Goal: Check status: Check status

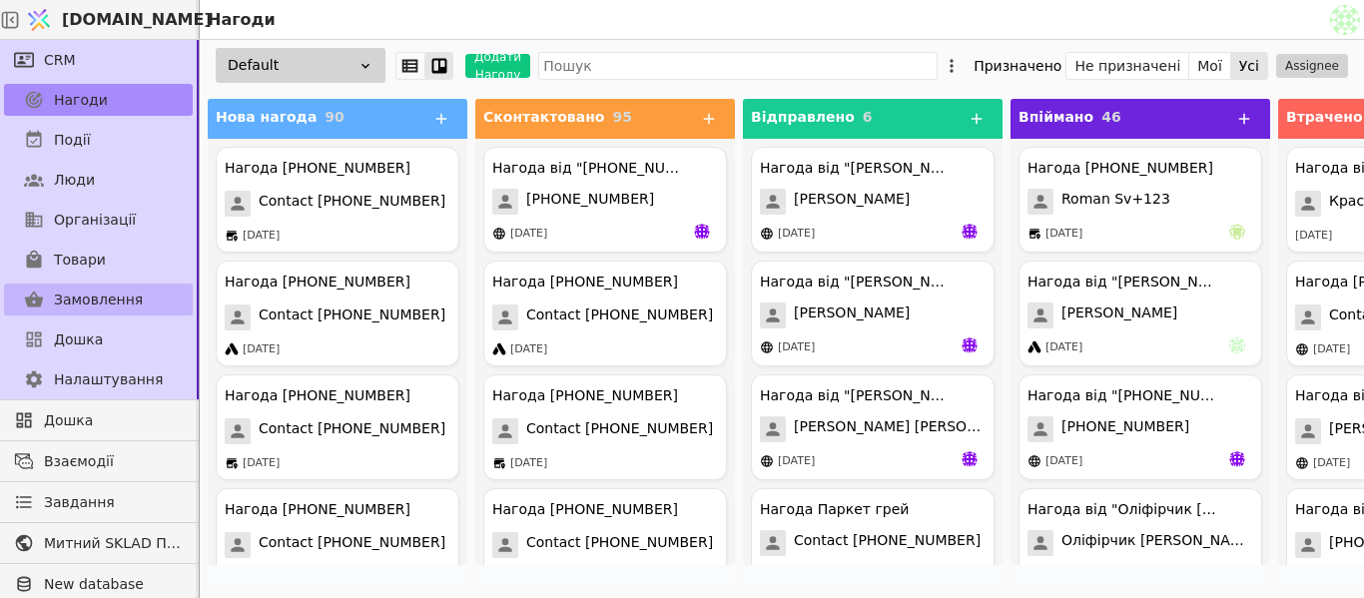
click at [69, 308] on span "Замовлення" at bounding box center [98, 300] width 89 height 21
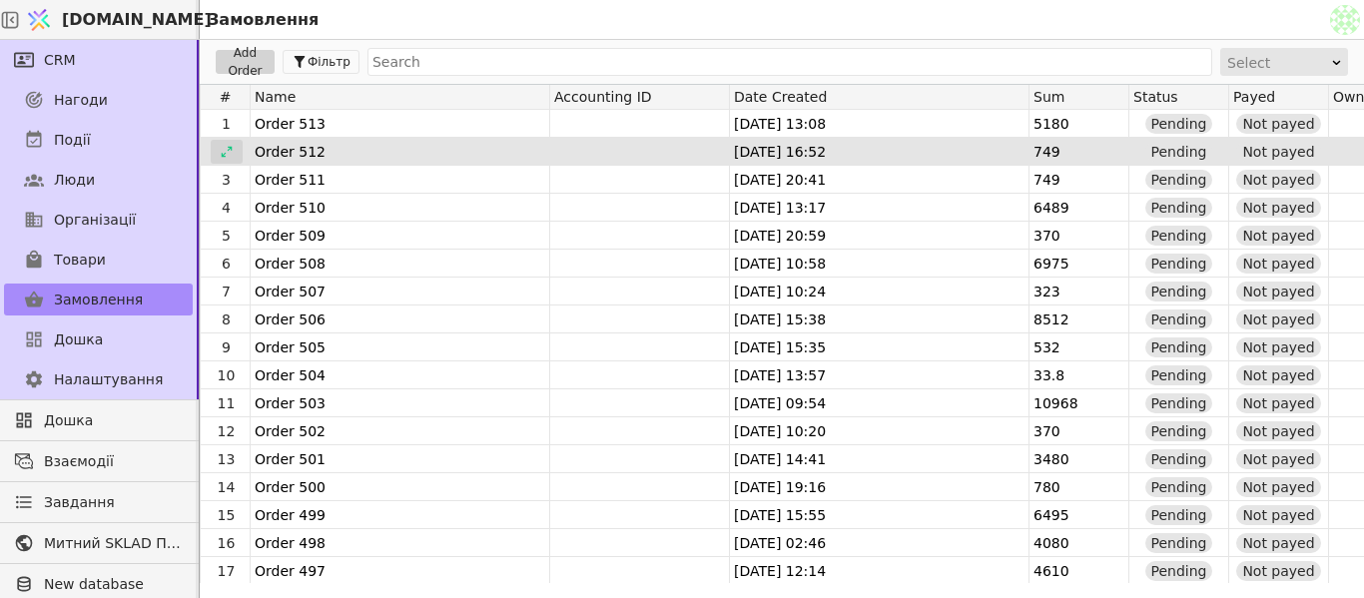
click at [224, 150] on icon at bounding box center [227, 152] width 14 height 14
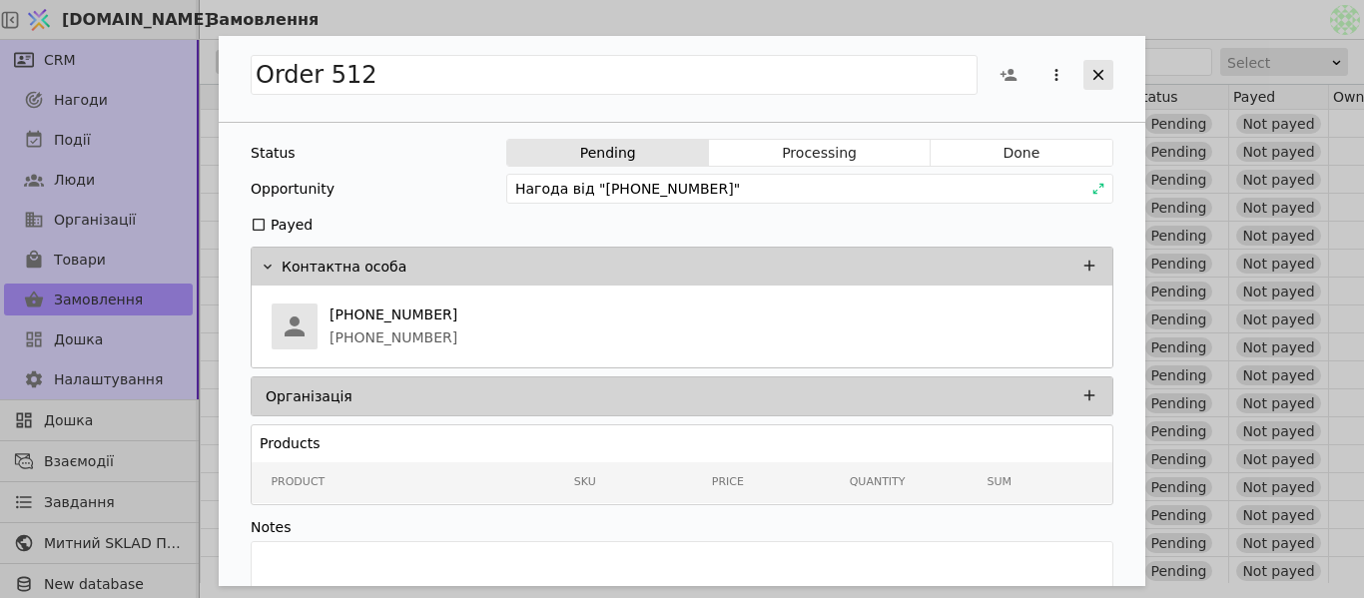
click at [1048, 74] on icon "Add Opportunity" at bounding box center [1099, 75] width 18 height 18
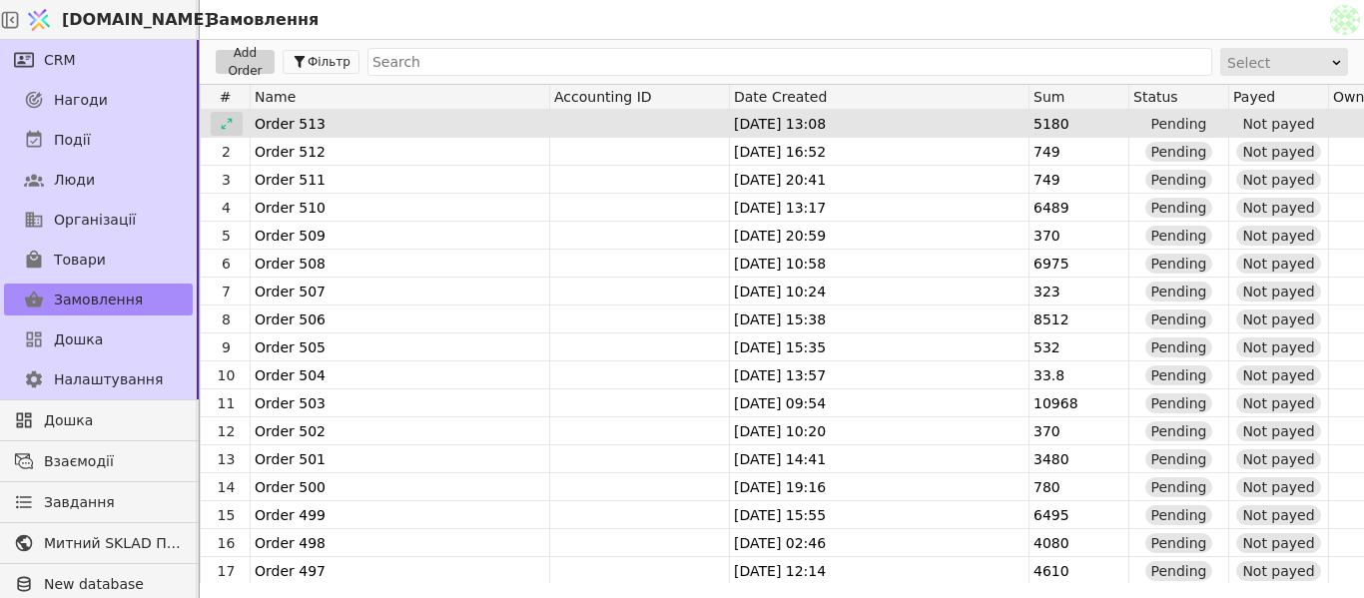
click at [226, 128] on icon at bounding box center [227, 124] width 14 height 14
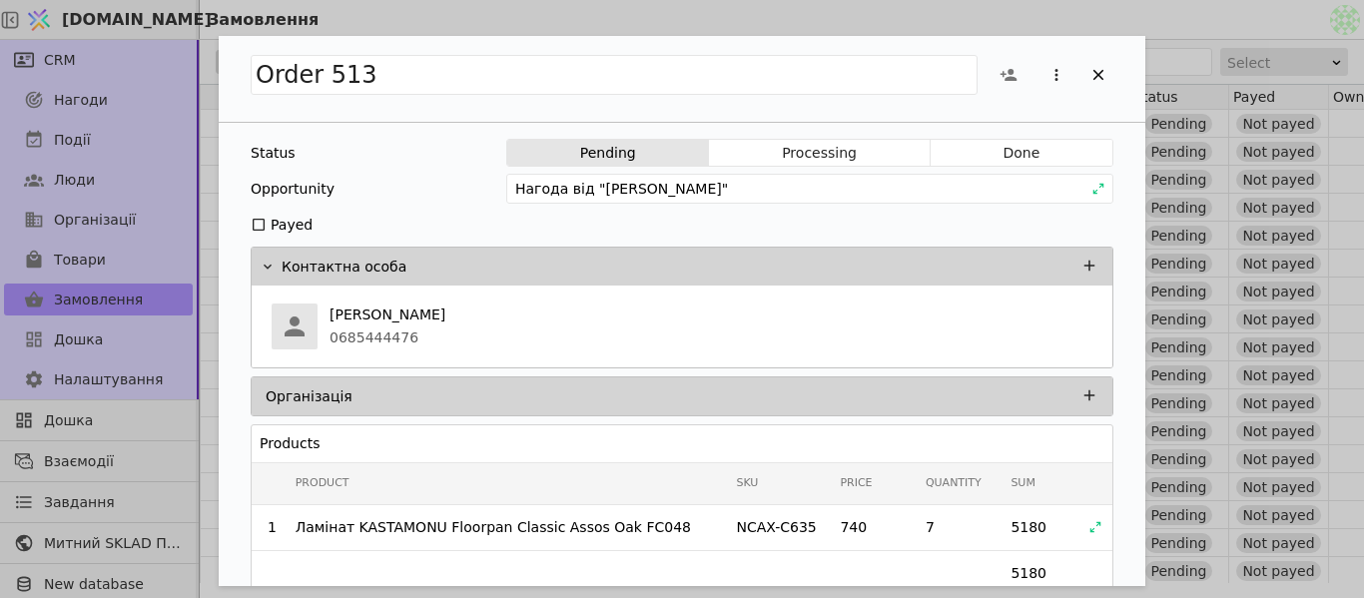
click at [429, 197] on div "Opportunity Нагода від "[PERSON_NAME]"" at bounding box center [682, 189] width 863 height 28
click at [1048, 69] on icon "Add Opportunity" at bounding box center [1099, 75] width 18 height 18
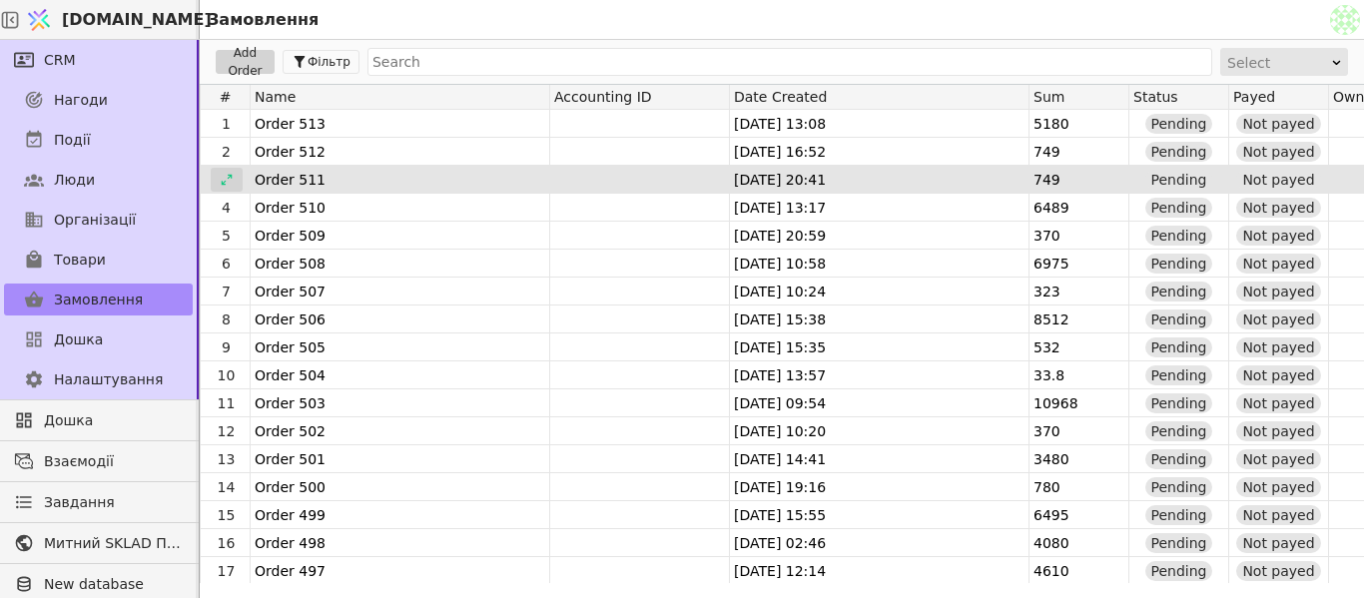
click at [228, 177] on icon at bounding box center [227, 180] width 14 height 14
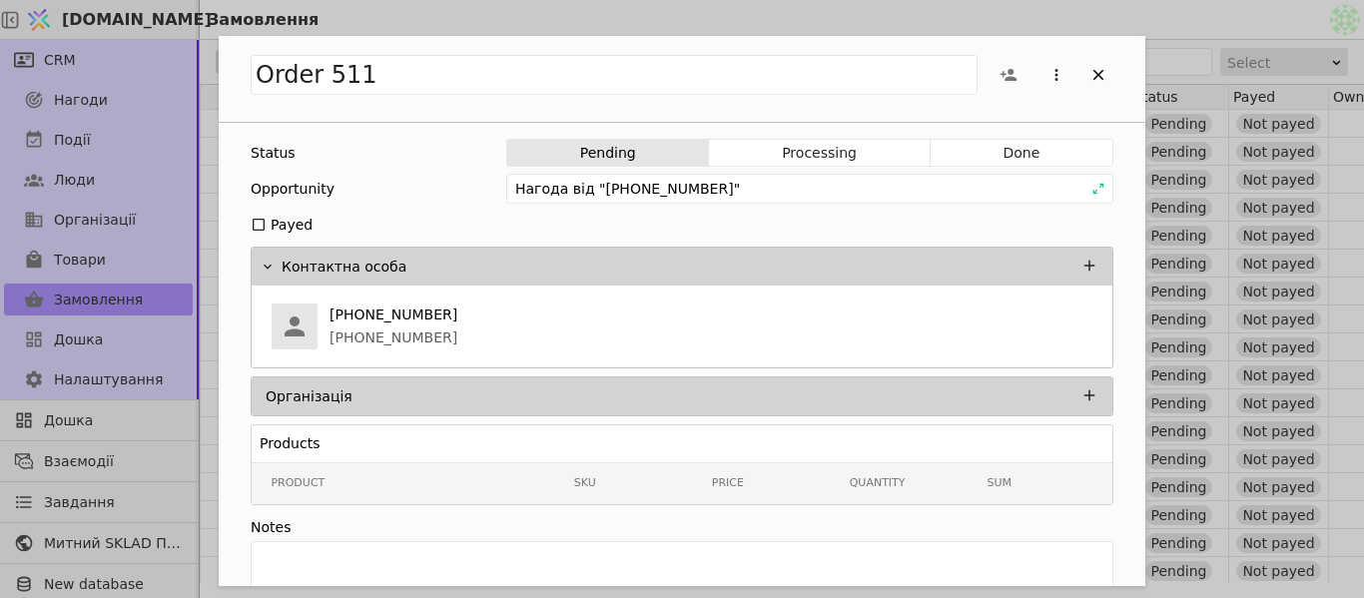
click at [1048, 21] on div "Order 511 Status Pending Processing Done Opportunity Нагода від "[PHONE_NUMBER]…" at bounding box center [682, 299] width 1364 height 598
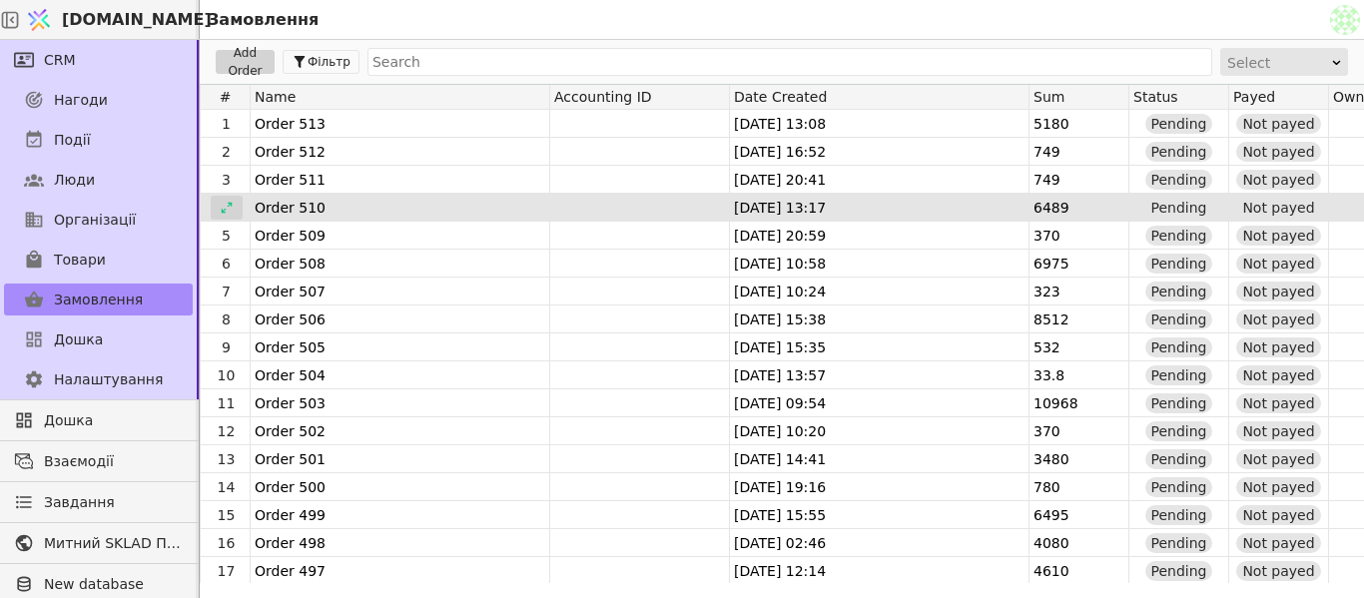
click at [226, 206] on icon at bounding box center [227, 208] width 14 height 14
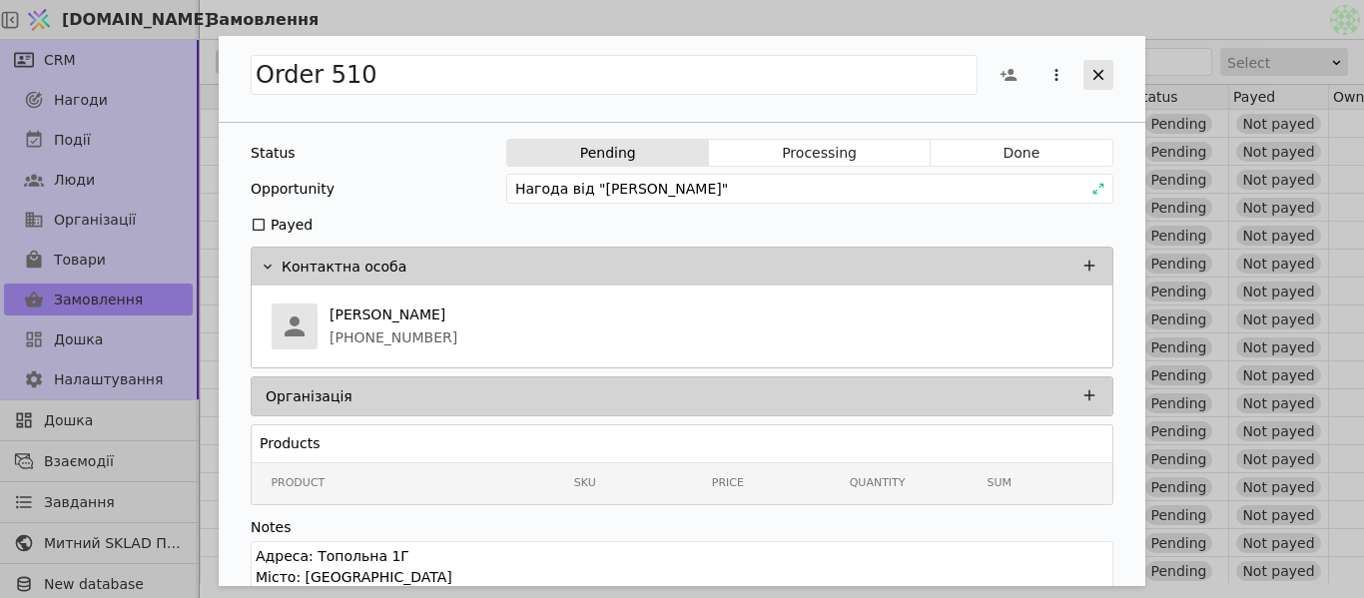
click at [1048, 70] on icon "Add Opportunity" at bounding box center [1099, 75] width 18 height 18
